Goal: Transaction & Acquisition: Purchase product/service

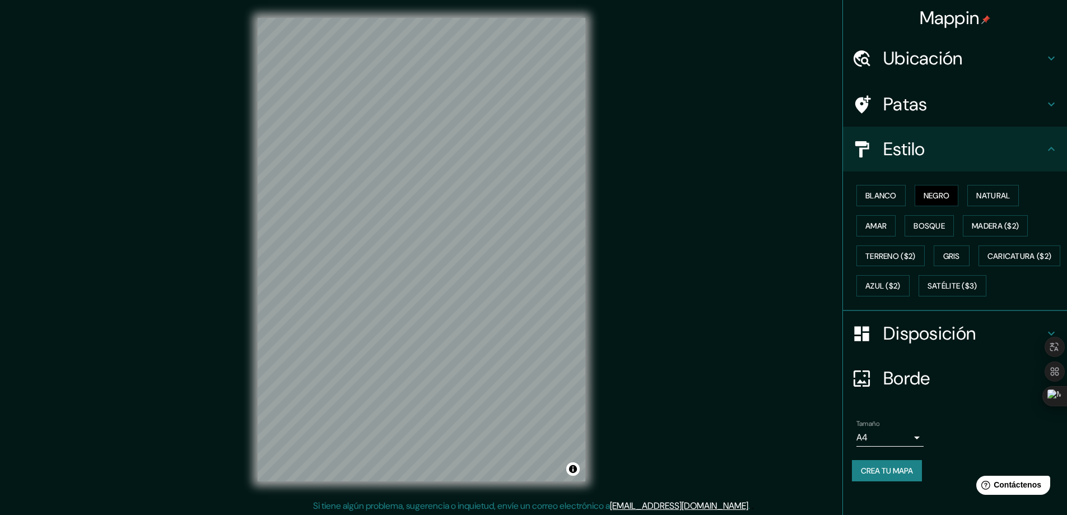
click at [833, 187] on div "Mappin Ubicación Bogotá, Colombia Patas Estilo Blanco Negro Natural Amar Bosque…" at bounding box center [533, 258] width 1067 height 517
click at [866, 192] on font "Blanco" at bounding box center [881, 195] width 31 height 10
click at [970, 197] on button "Natural" at bounding box center [993, 195] width 52 height 21
click at [852, 481] on button "Crea tu mapa" at bounding box center [887, 470] width 70 height 21
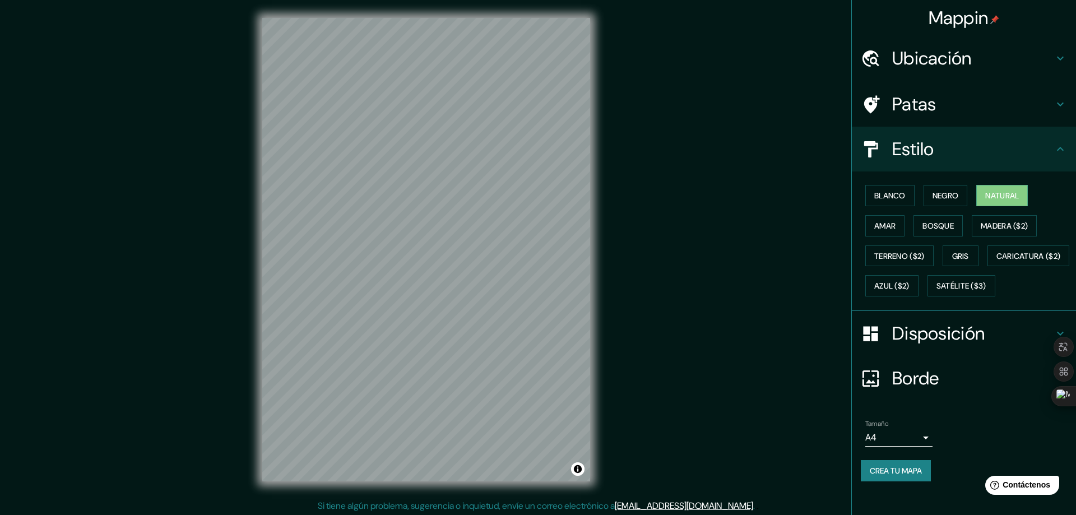
click at [876, 470] on body "Mappin Ubicación Bogotá, Colombia Patas Estilo Blanco Negro Natural Amar Bosque…" at bounding box center [538, 257] width 1076 height 515
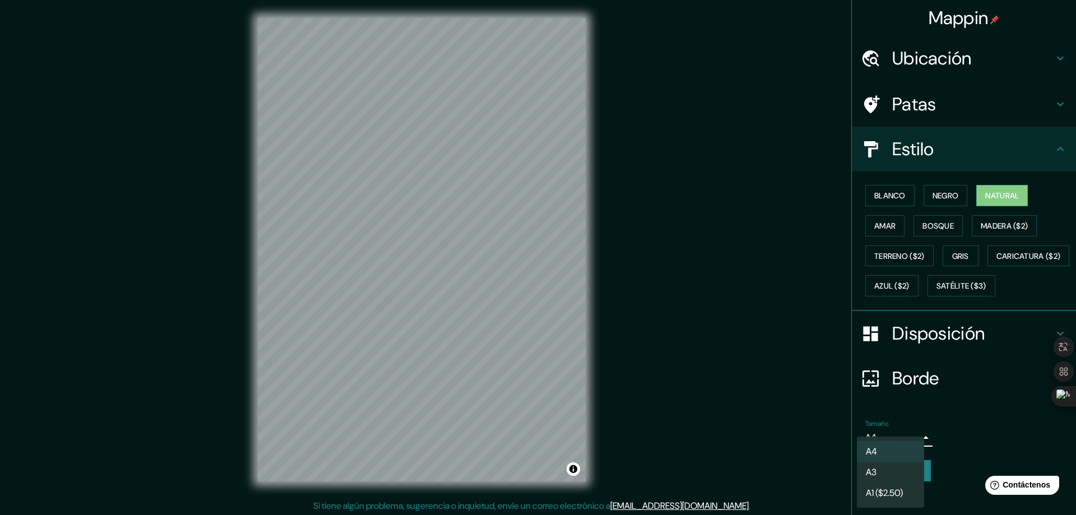
click at [903, 469] on li "A3" at bounding box center [890, 472] width 67 height 21
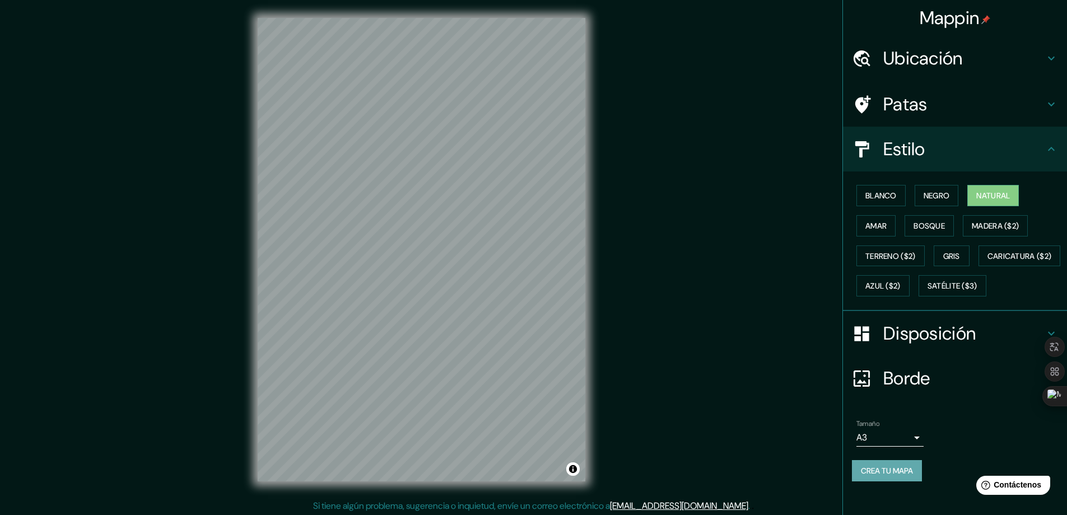
click at [901, 478] on font "Crea tu mapa" at bounding box center [887, 470] width 52 height 15
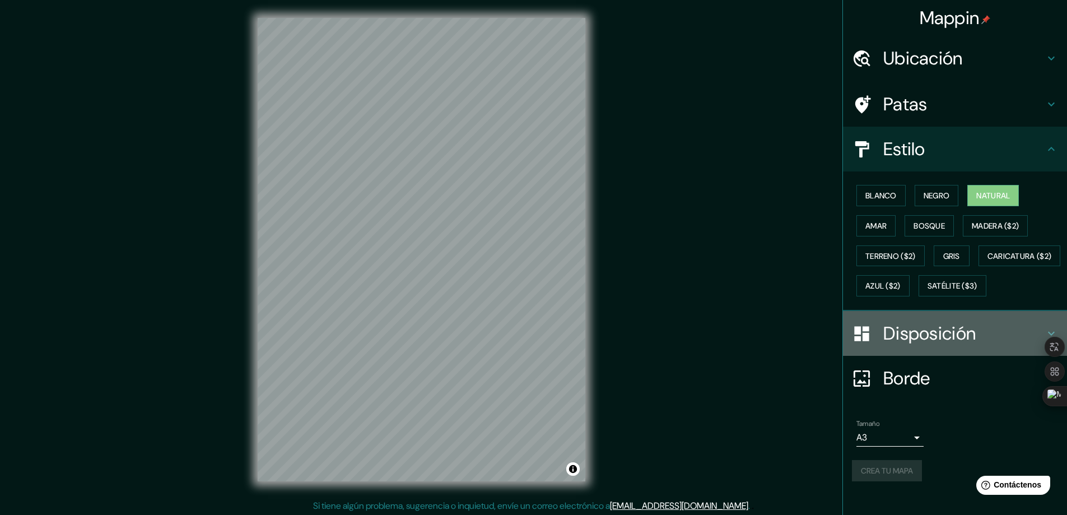
click at [951, 345] on font "Disposición" at bounding box center [929, 334] width 92 height 24
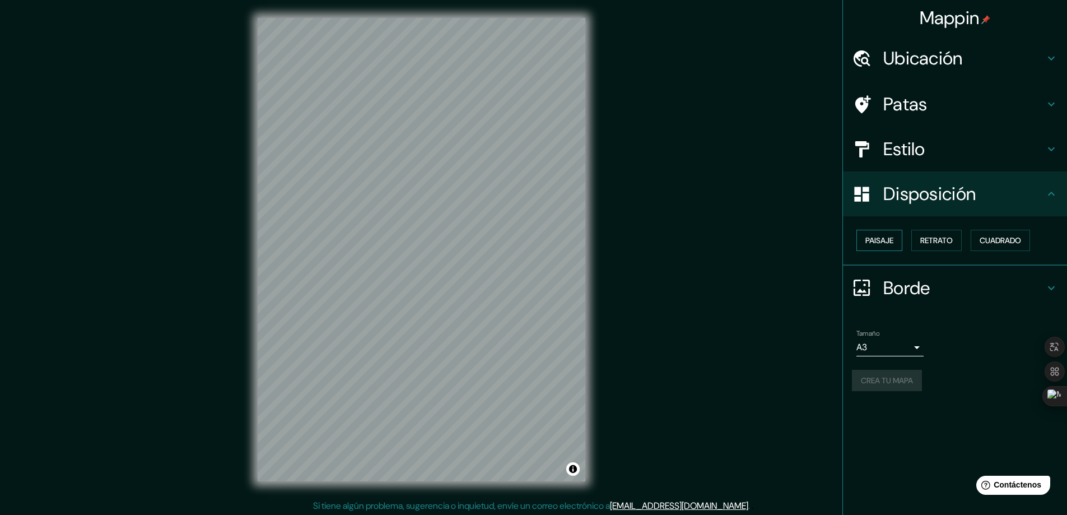
click at [890, 241] on font "Paisaje" at bounding box center [880, 240] width 28 height 10
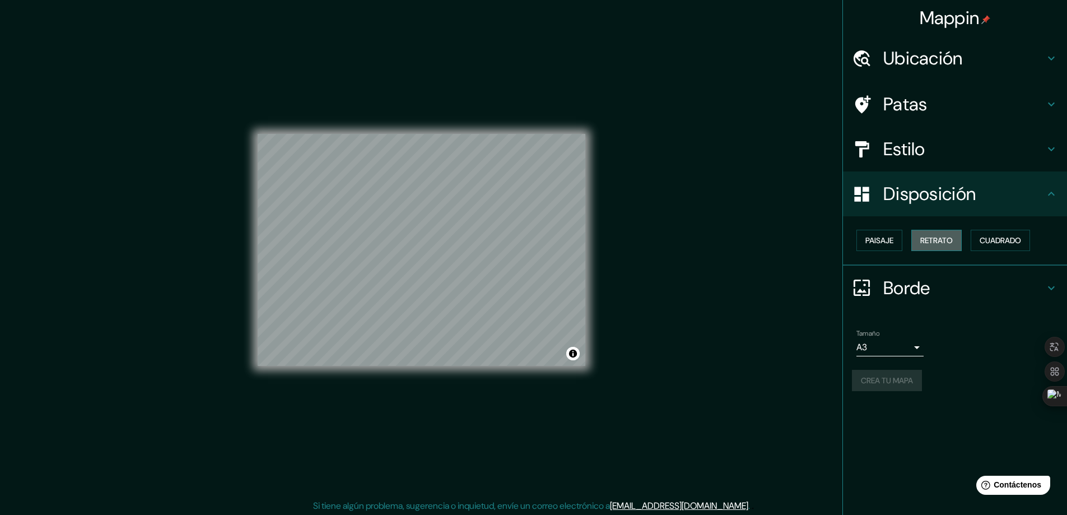
click at [942, 235] on font "Retrato" at bounding box center [936, 240] width 32 height 15
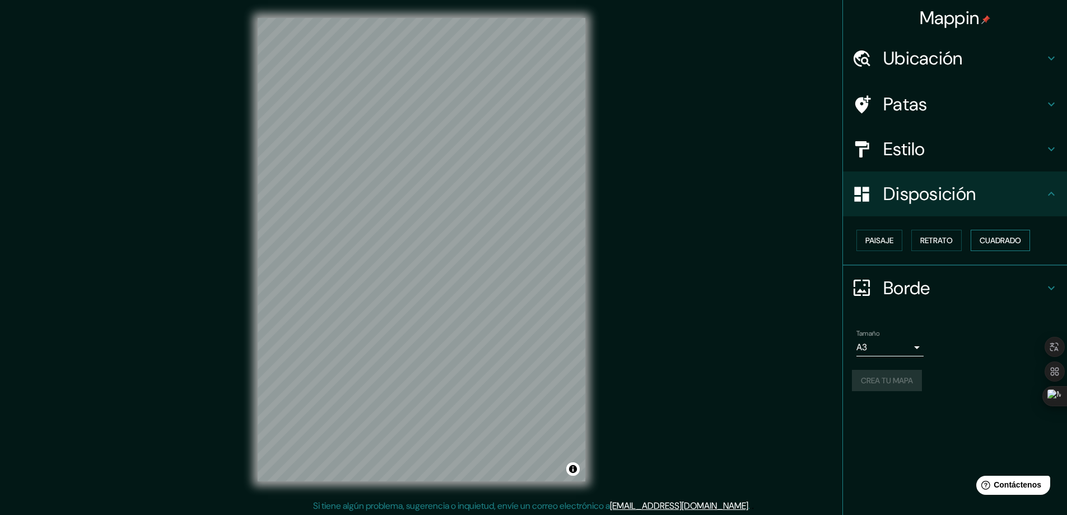
click at [989, 235] on font "Cuadrado" at bounding box center [1000, 240] width 41 height 15
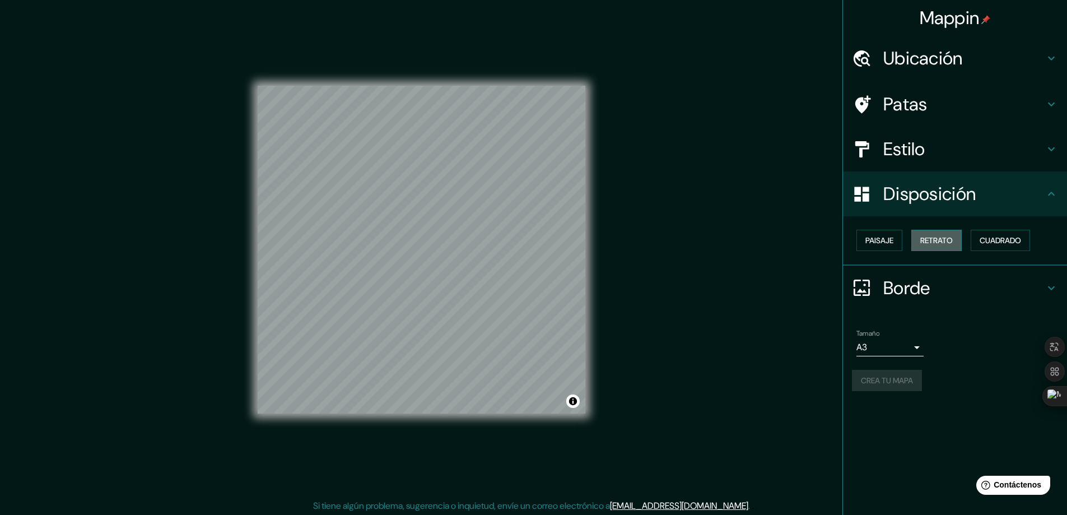
click at [952, 238] on font "Retrato" at bounding box center [936, 240] width 32 height 10
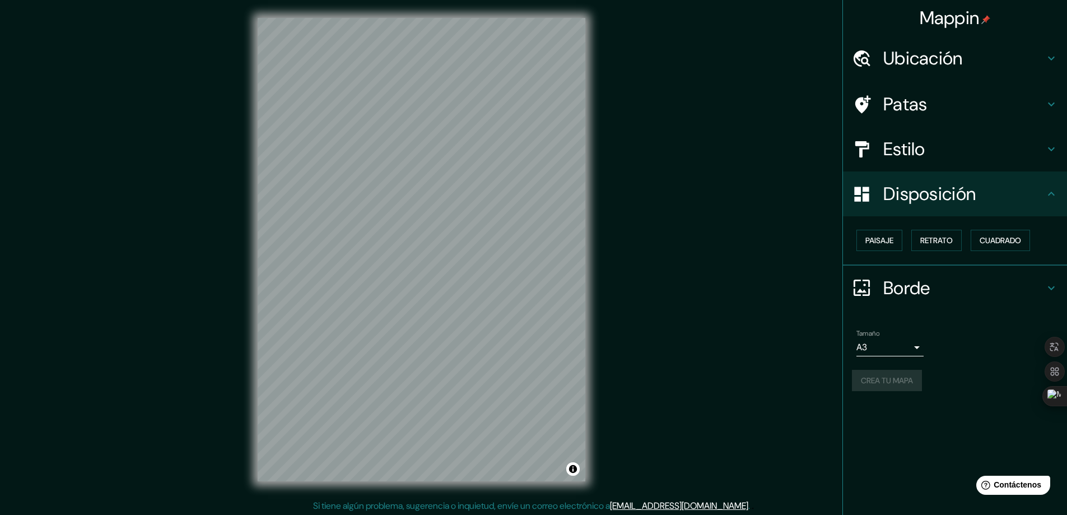
click at [932, 451] on div "Mappin Ubicación Bogotá, Colombia Patas Estilo Disposición Paisaje Retrato Cuad…" at bounding box center [955, 257] width 225 height 515
click at [923, 282] on font "Borde" at bounding box center [906, 288] width 47 height 24
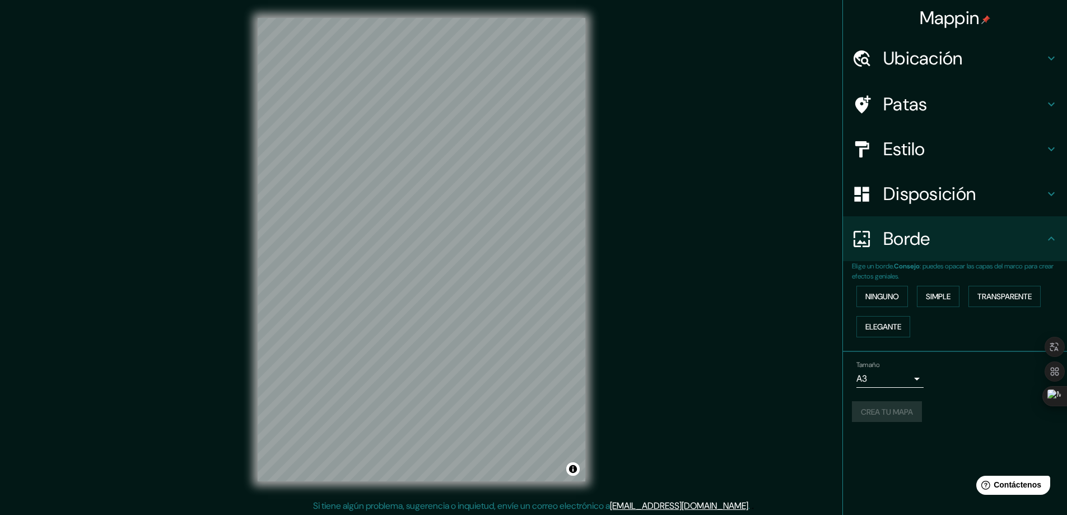
click at [950, 271] on p "Elige un borde. Consejo : puedes opacar las capas del marco para crear efectos …" at bounding box center [959, 271] width 215 height 20
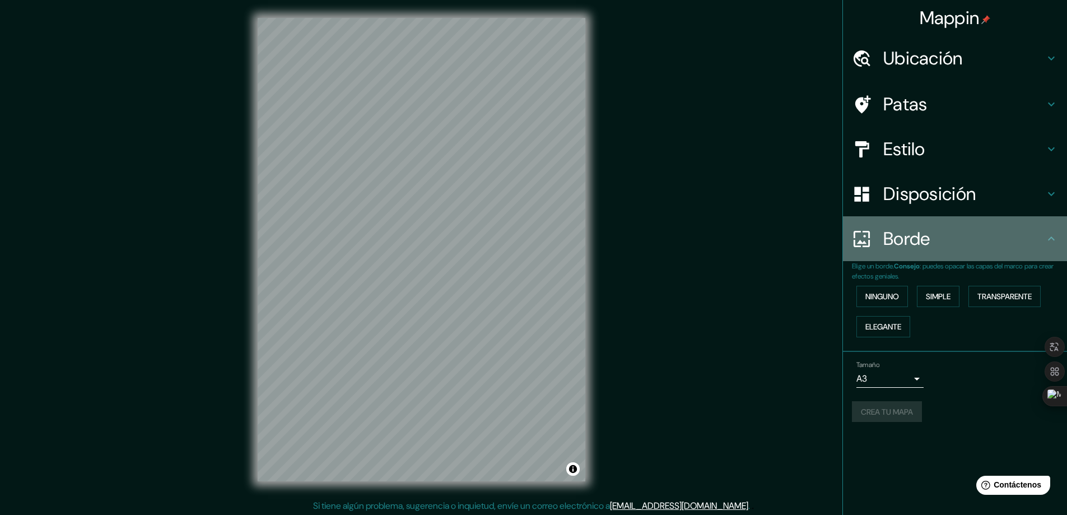
click at [1031, 258] on div "Borde" at bounding box center [955, 238] width 224 height 45
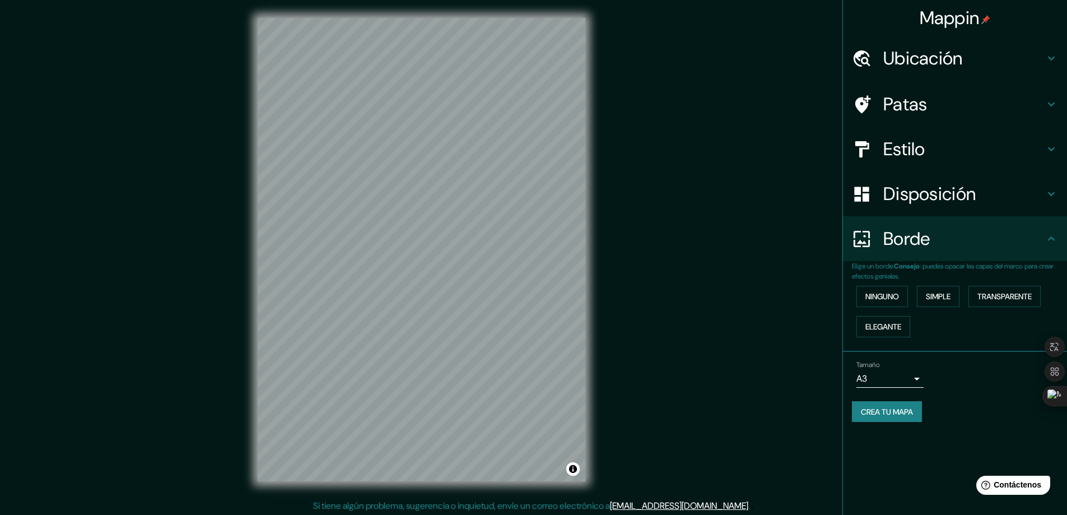
click at [1054, 206] on div "Disposición" at bounding box center [955, 193] width 224 height 45
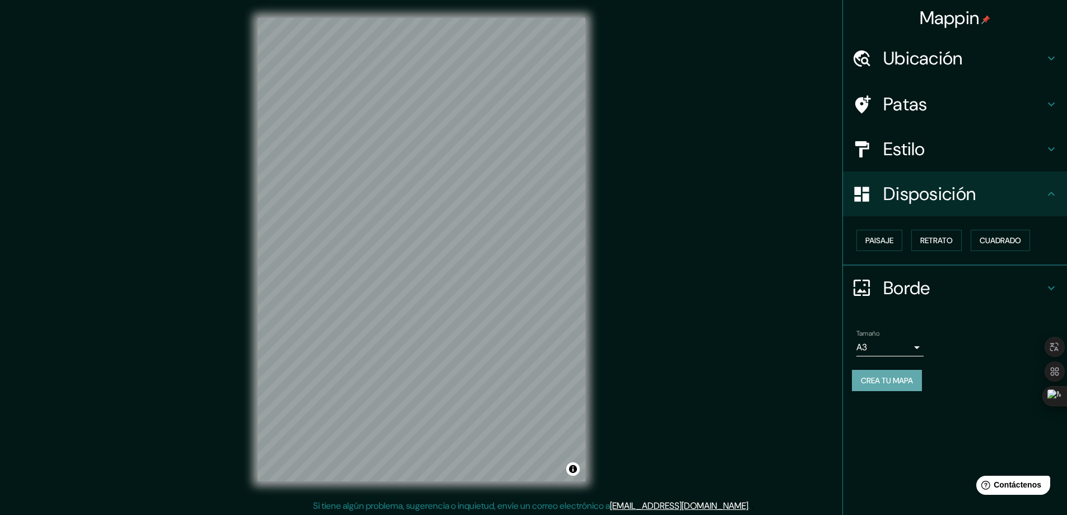
click at [913, 384] on font "Crea tu mapa" at bounding box center [887, 380] width 52 height 10
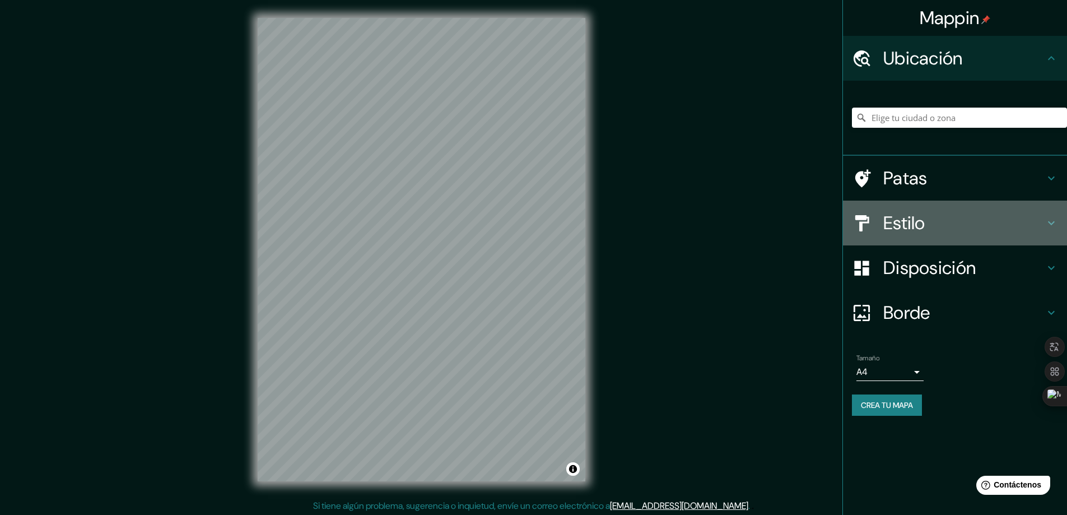
click at [1022, 207] on div "Estilo" at bounding box center [955, 223] width 224 height 45
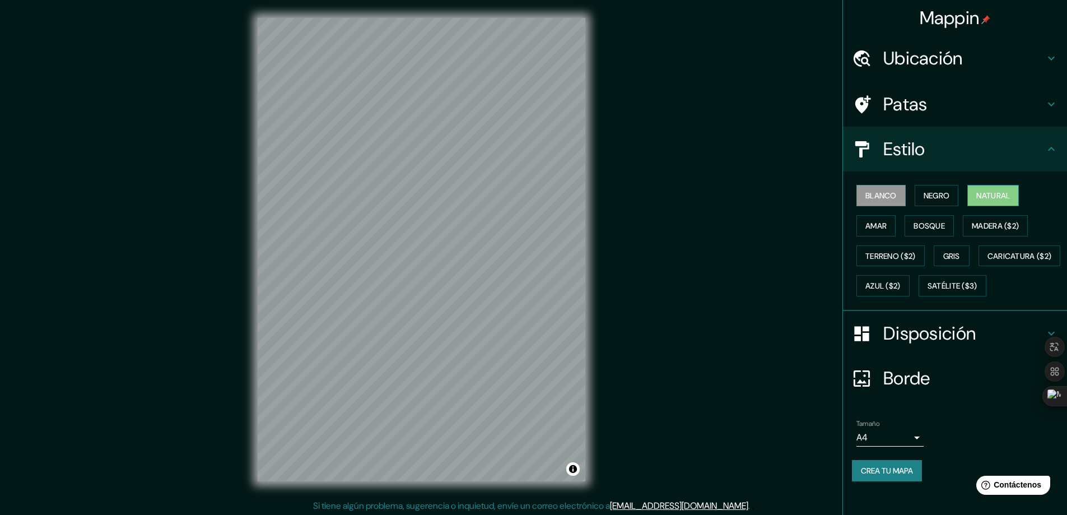
click at [999, 198] on font "Natural" at bounding box center [993, 195] width 34 height 10
click at [719, 276] on div "Mappin Ubicación Patas Estilo Blanco Negro Natural Amar Bosque Madera ($2) Terr…" at bounding box center [533, 258] width 1067 height 517
click at [869, 476] on font "Crea tu mapa" at bounding box center [887, 471] width 52 height 10
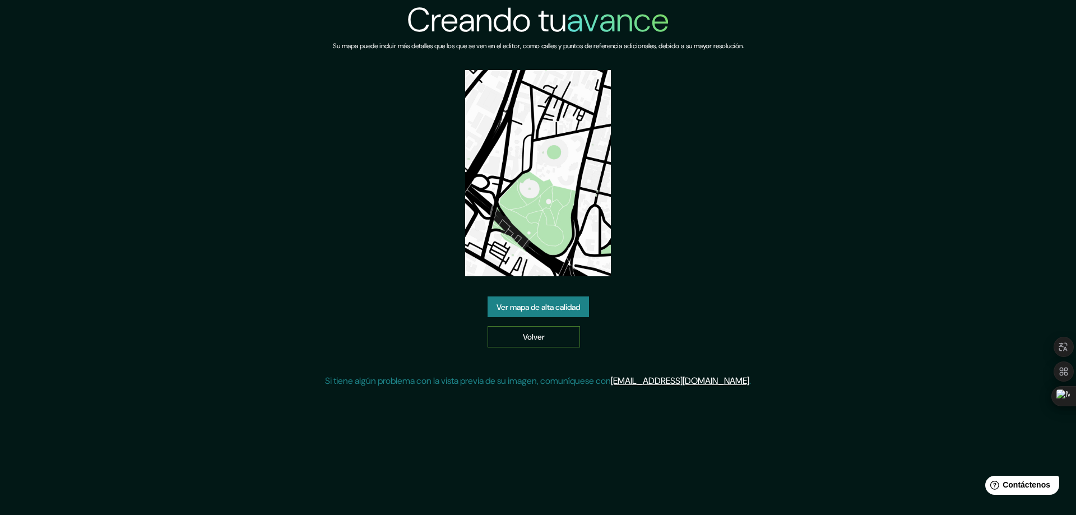
click at [570, 333] on link "Volver" at bounding box center [533, 336] width 92 height 21
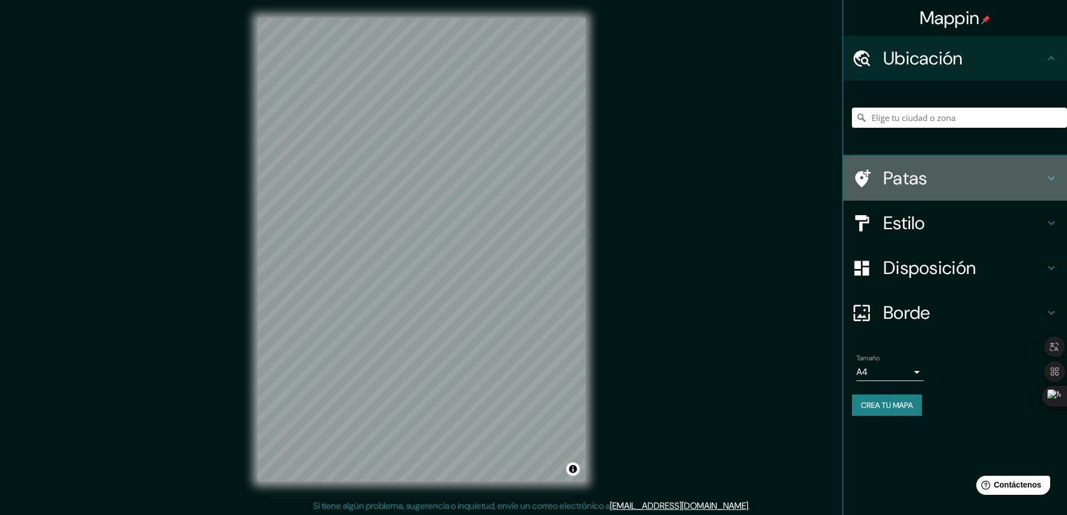
click at [998, 174] on h4 "Patas" at bounding box center [963, 178] width 161 height 22
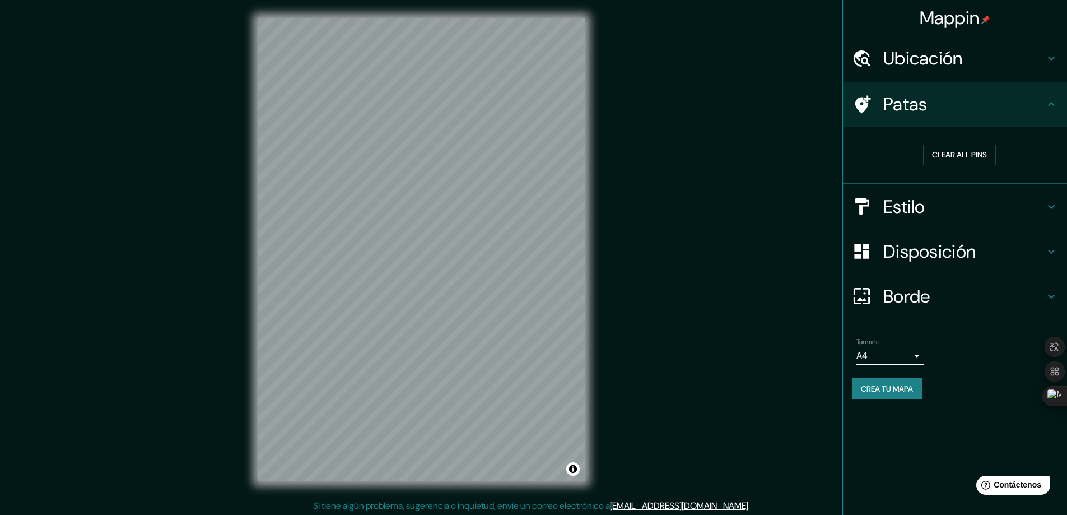
click at [1021, 197] on h4 "Estilo" at bounding box center [963, 207] width 161 height 22
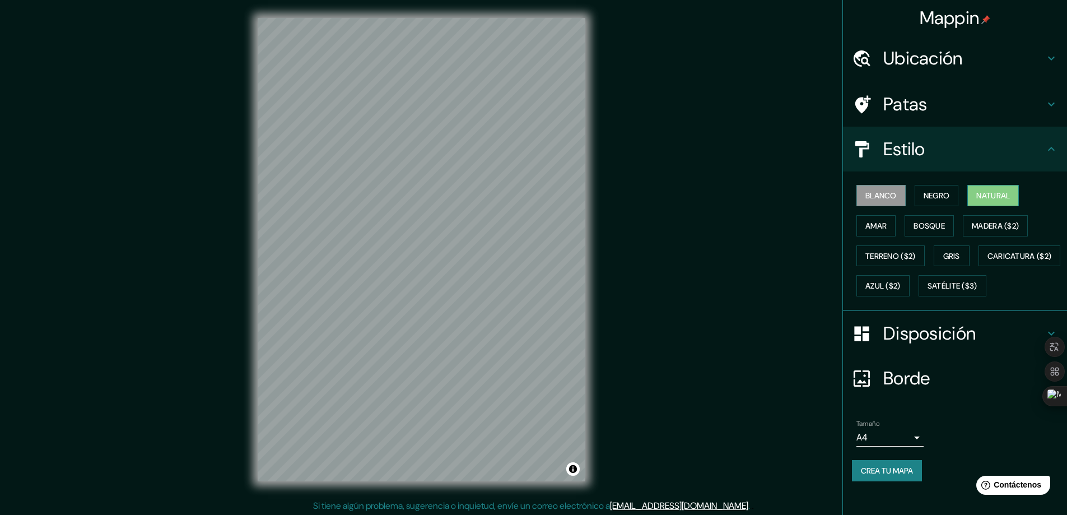
click at [992, 193] on font "Natural" at bounding box center [993, 195] width 34 height 10
click at [875, 481] on button "Crea tu mapa" at bounding box center [887, 470] width 70 height 21
